Goal: Information Seeking & Learning: Learn about a topic

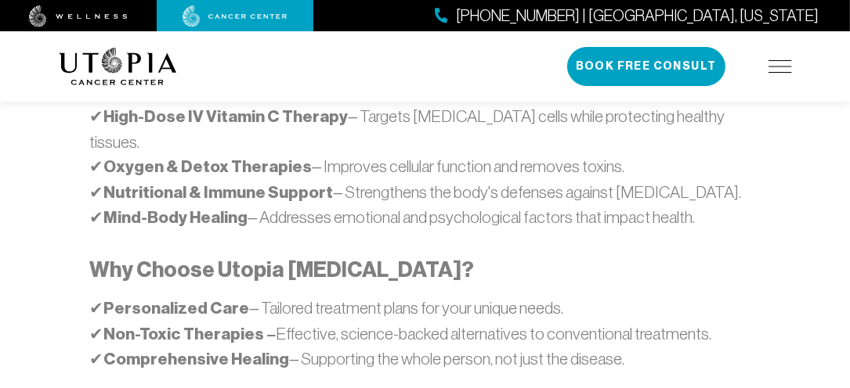
scroll to position [1159, 0]
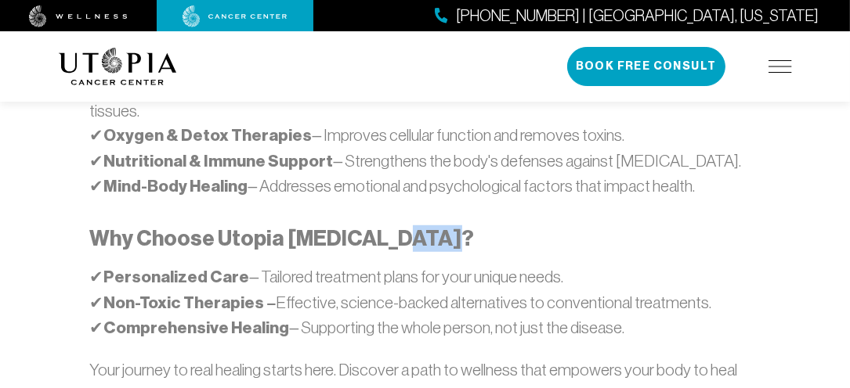
drag, startPoint x: 493, startPoint y: 145, endPoint x: 392, endPoint y: 143, distance: 101.1
click at [392, 143] on div "At [GEOGRAPHIC_DATA][MEDICAL_DATA] , we believe in a comprehensive, patient-cen…" at bounding box center [425, 183] width 670 height 500
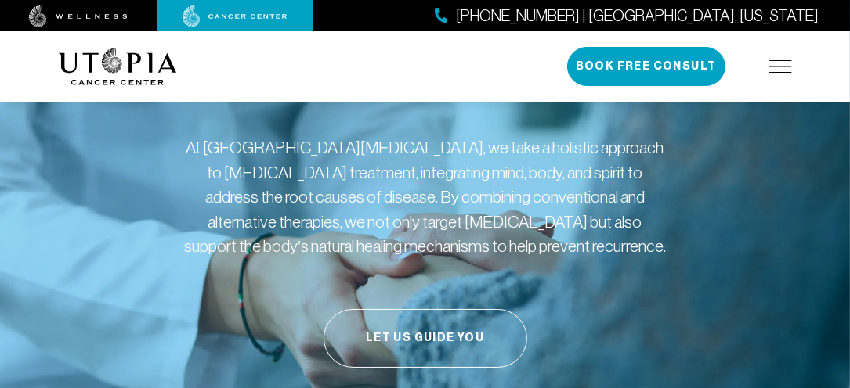
scroll to position [0, 0]
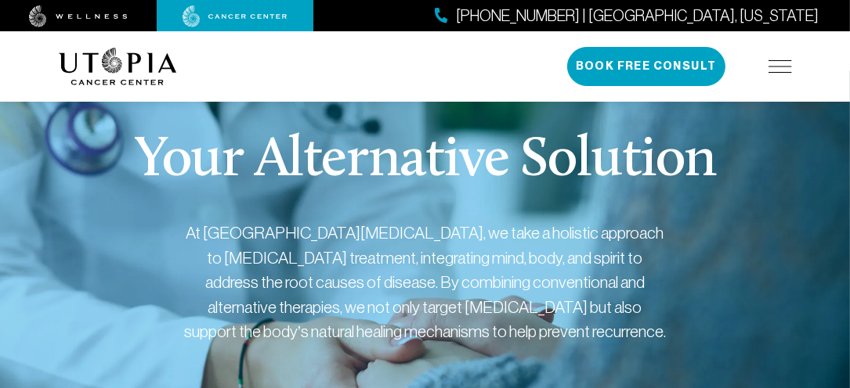
click at [229, 18] on img at bounding box center [235, 16] width 105 height 22
click at [772, 60] on div "[PHONE_NUMBER] | [GEOGRAPHIC_DATA], [US_STATE] Book Free Consult" at bounding box center [679, 66] width 225 height 39
click at [772, 63] on img at bounding box center [779, 66] width 23 height 13
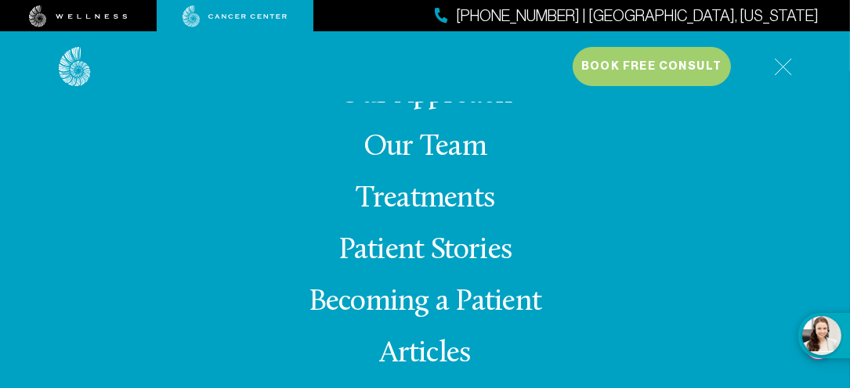
click at [421, 104] on link "Our Approach" at bounding box center [424, 95] width 173 height 31
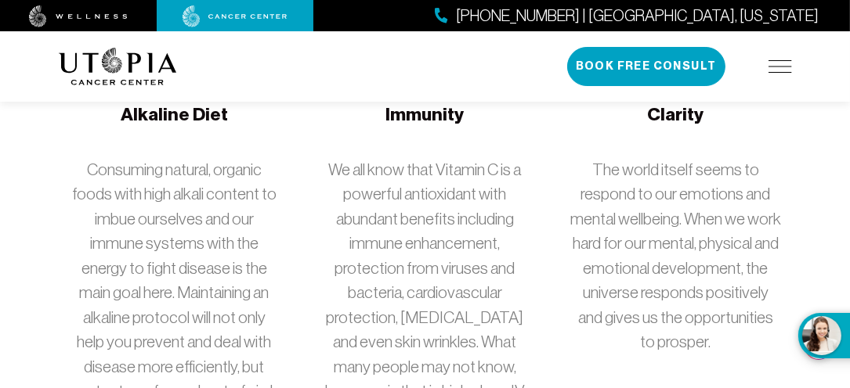
click at [778, 64] on img at bounding box center [779, 66] width 23 height 13
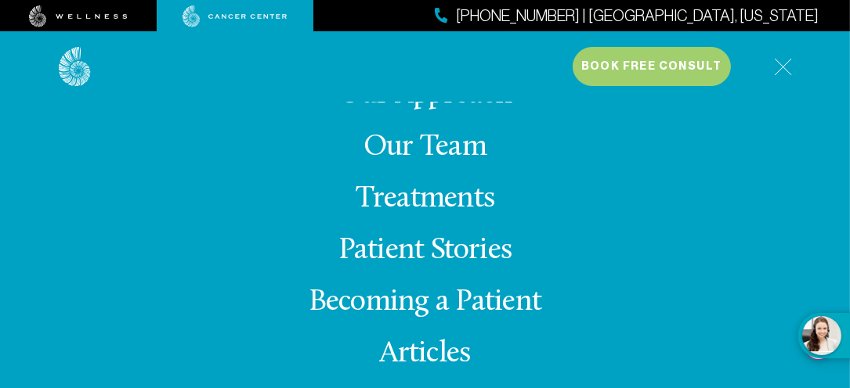
click at [490, 299] on link "Becoming a Patient" at bounding box center [425, 302] width 233 height 31
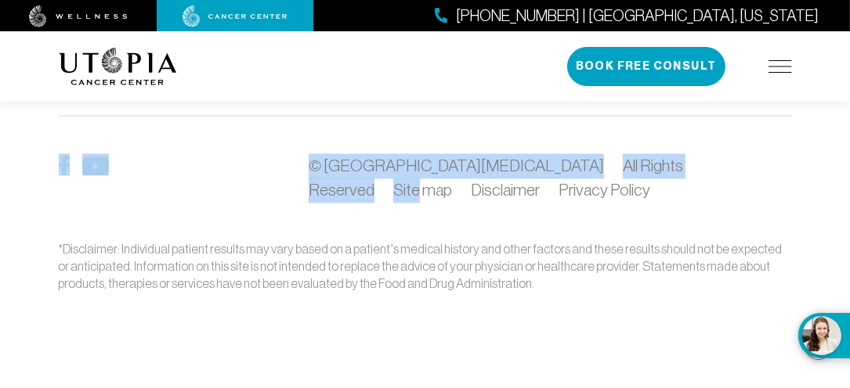
drag, startPoint x: 848, startPoint y: 114, endPoint x: 848, endPoint y: 174, distance: 60.3
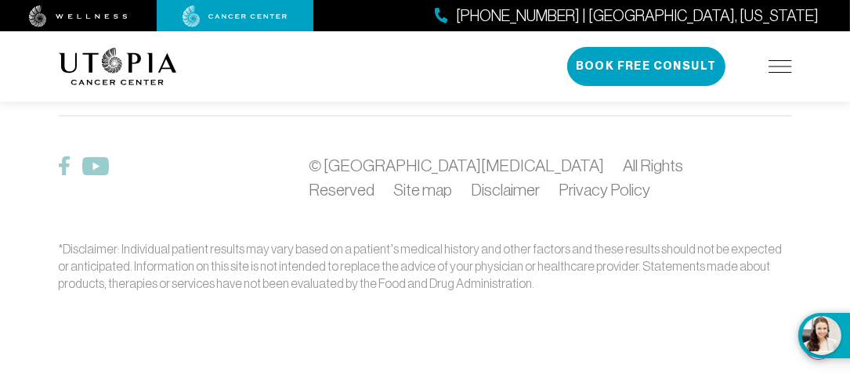
click at [631, 192] on div "© Utopia [MEDICAL_DATA] All Rights Reserved Site map Disclaimer Privacy Policy" at bounding box center [549, 178] width 501 height 49
click at [533, 274] on div "*Disclaimer: Individual patient results may vary based on a patient’s medical h…" at bounding box center [425, 267] width 733 height 52
click at [777, 62] on img at bounding box center [779, 66] width 23 height 13
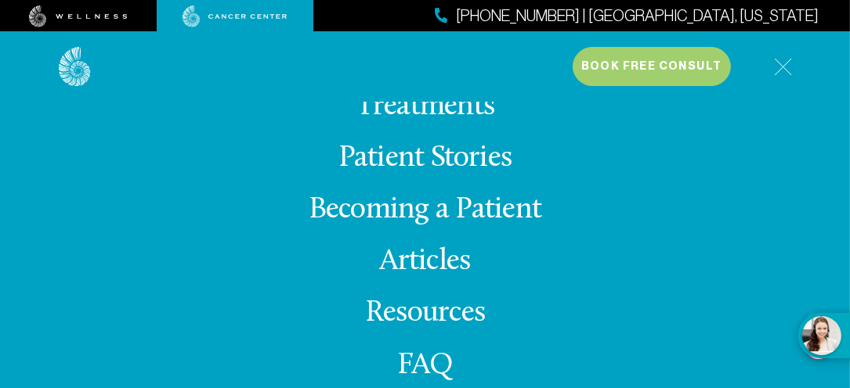
scroll to position [125, 0]
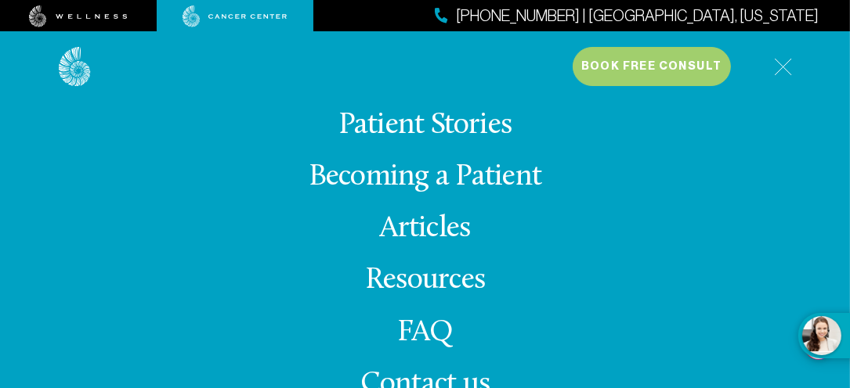
click at [429, 329] on link "FAQ" at bounding box center [425, 333] width 56 height 31
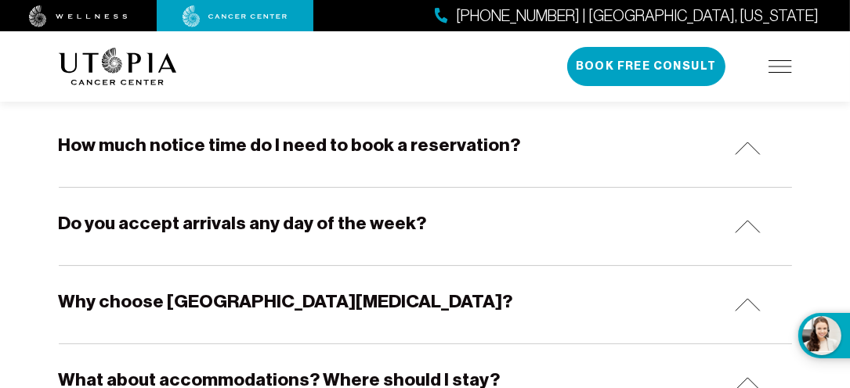
scroll to position [313, 0]
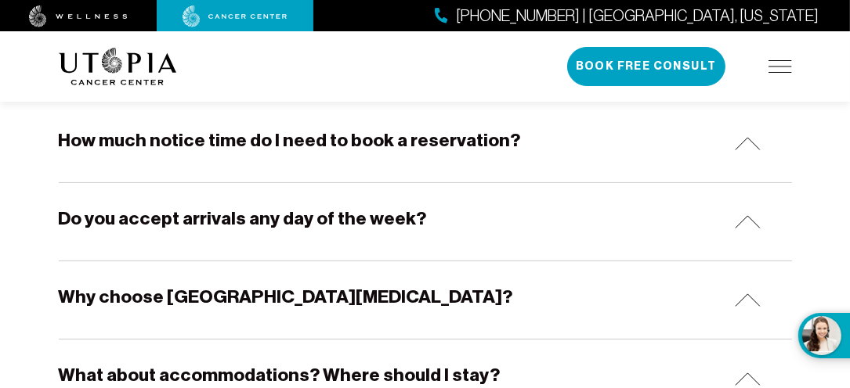
click at [746, 139] on img at bounding box center [748, 143] width 26 height 13
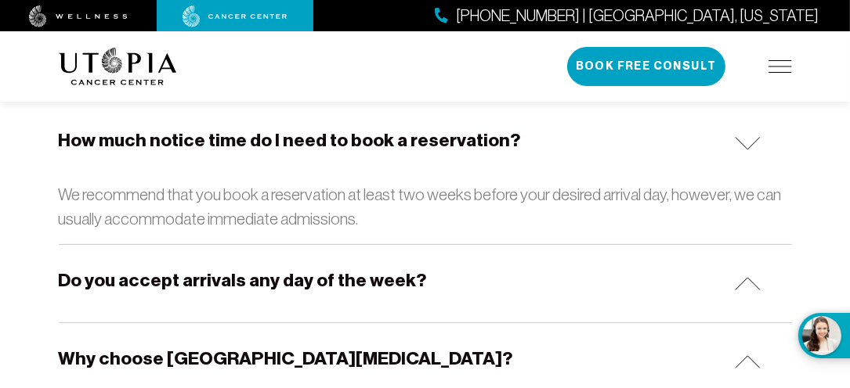
click at [747, 276] on div "Do you accept arrivals any day of the week?" at bounding box center [425, 284] width 733 height 78
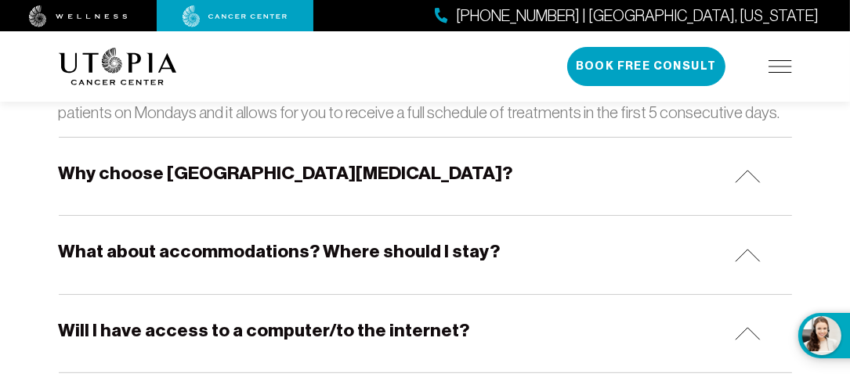
scroll to position [564, 0]
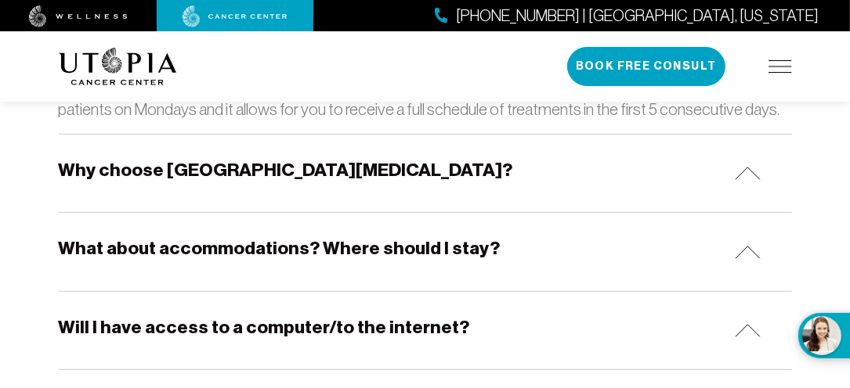
click at [746, 164] on div "Why choose [GEOGRAPHIC_DATA][MEDICAL_DATA]?" at bounding box center [425, 174] width 733 height 78
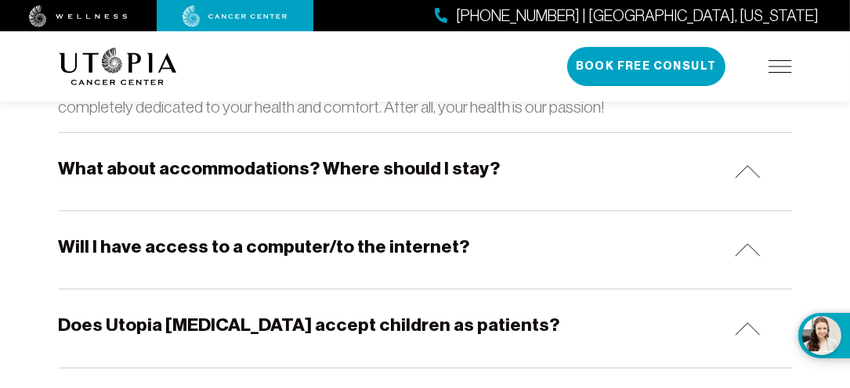
scroll to position [783, 0]
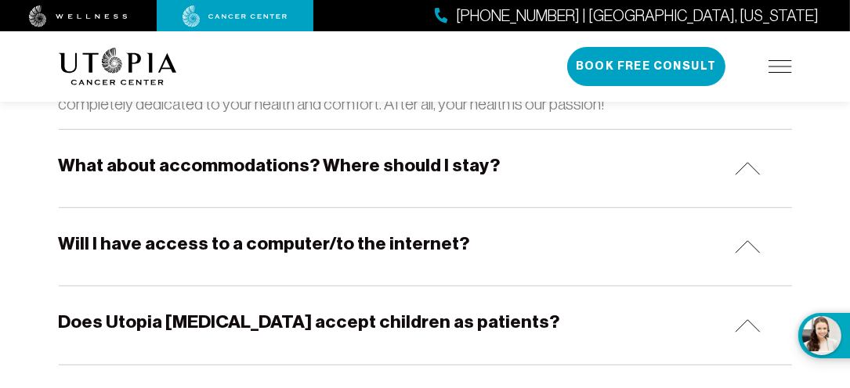
click at [746, 162] on img at bounding box center [748, 168] width 26 height 13
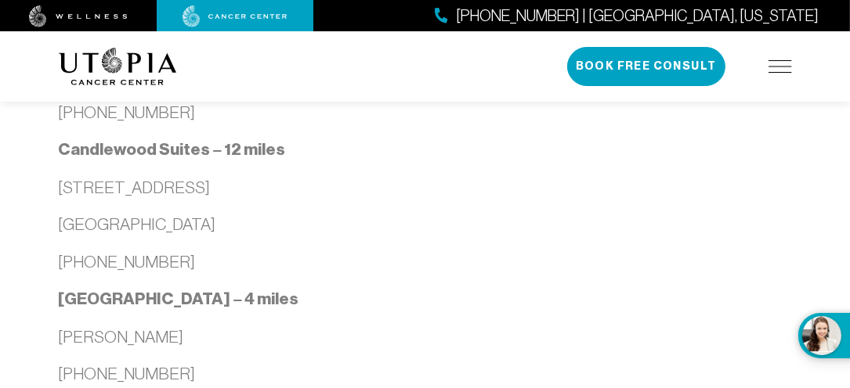
scroll to position [1097, 0]
